Goal: Register for event/course

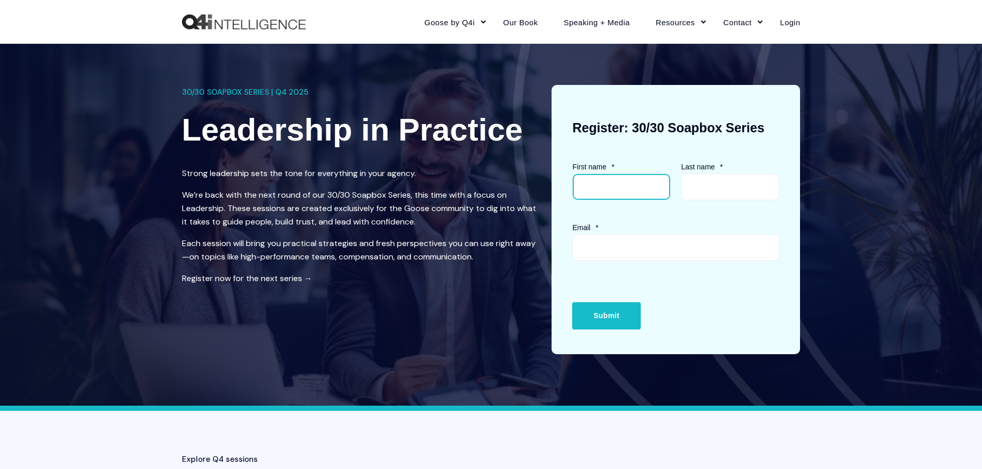
click at [618, 188] on input "First name *" at bounding box center [621, 187] width 98 height 27
type input "[PERSON_NAME]"
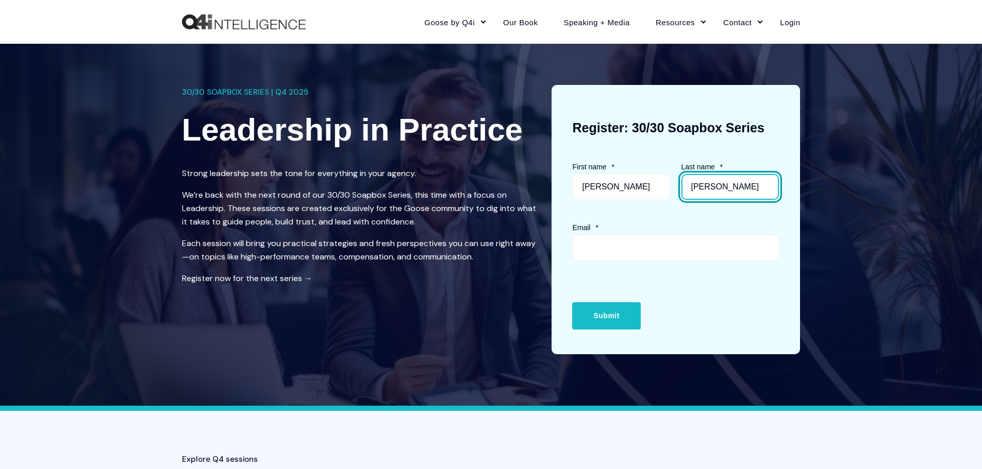
type input "[PERSON_NAME]"
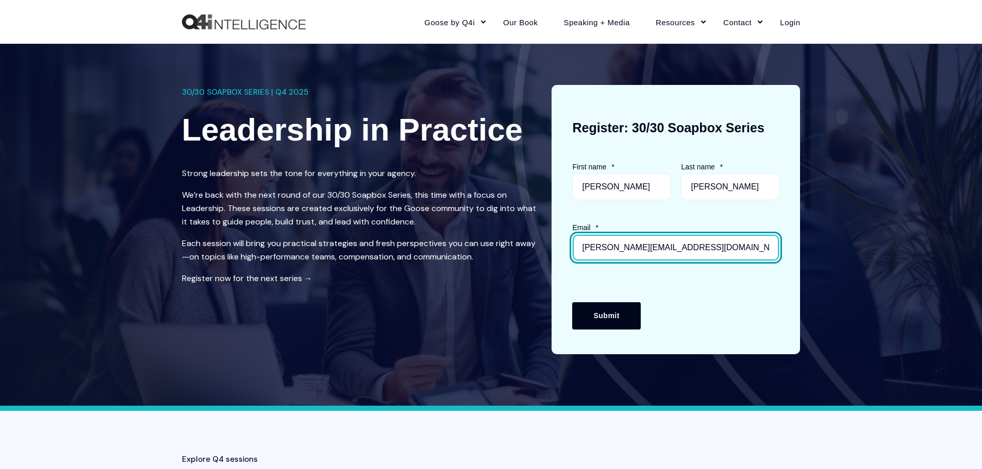
type input "[PERSON_NAME][EMAIL_ADDRESS][DOMAIN_NAME]"
click at [616, 315] on input "Submit" at bounding box center [606, 315] width 68 height 27
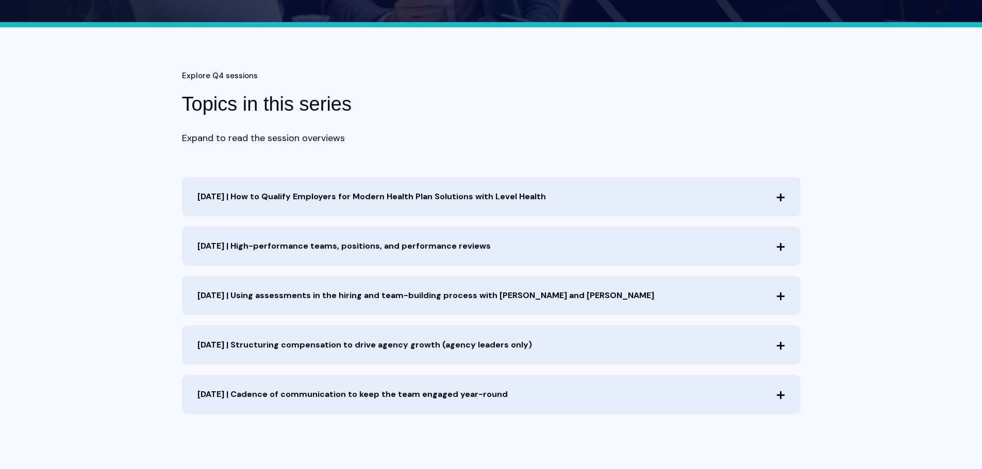
scroll to position [361, 0]
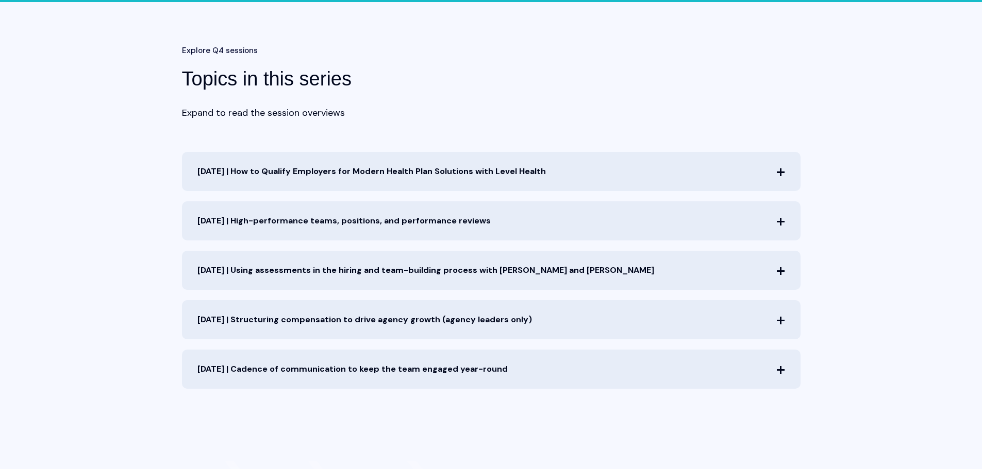
click at [779, 220] on span "[DATE] | High-performance teams, positions, and performance reviews" at bounding box center [491, 220] width 618 height 39
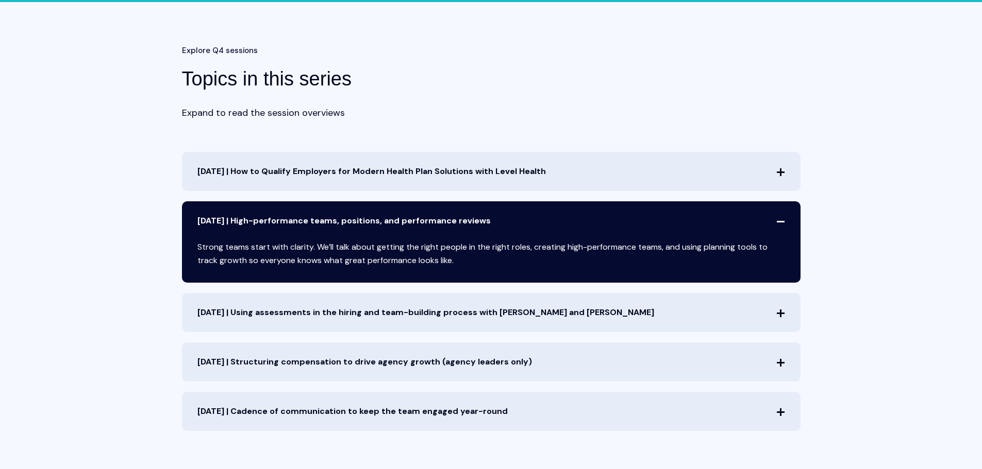
click at [779, 220] on span "[DATE] | High-performance teams, positions, and performance reviews" at bounding box center [491, 220] width 618 height 39
